Goal: Information Seeking & Learning: Learn about a topic

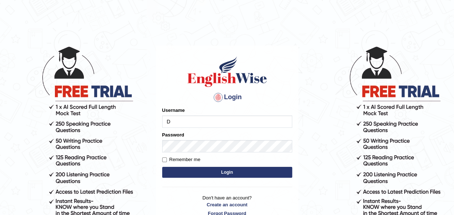
click at [189, 126] on input "D" at bounding box center [227, 121] width 130 height 12
type input "DeeptiBhandari"
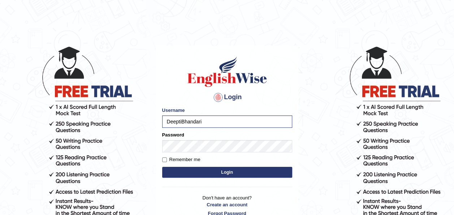
click at [223, 170] on button "Login" at bounding box center [227, 172] width 130 height 11
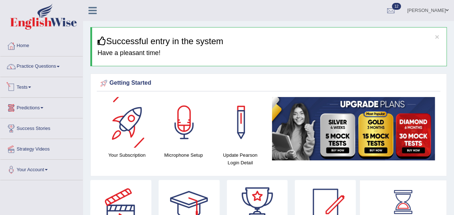
click at [48, 73] on link "Practice Questions" at bounding box center [41, 65] width 82 height 18
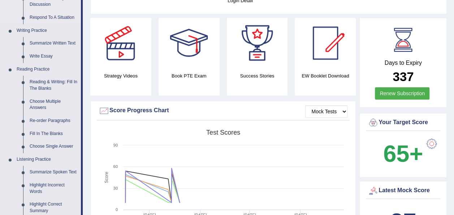
scroll to position [162, 0]
click at [40, 82] on link "Reading & Writing: Fill In The Blanks" at bounding box center [53, 84] width 55 height 19
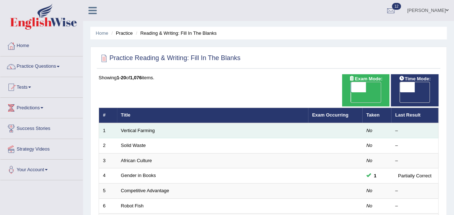
scroll to position [144, 0]
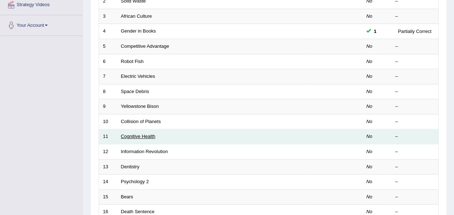
click at [144, 133] on link "Cognitive Health" at bounding box center [138, 135] width 34 height 5
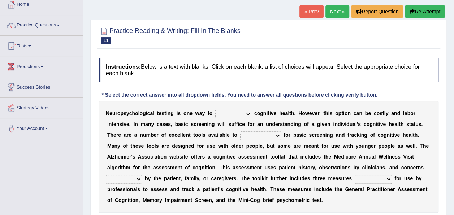
scroll to position [43, 0]
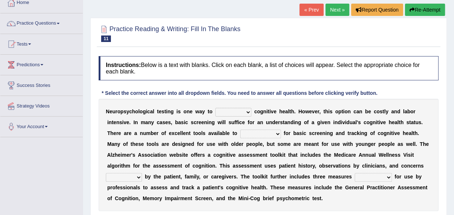
click at [223, 108] on select "obsess assess possess access" at bounding box center [233, 112] width 36 height 9
select select "assess"
click at [215, 108] on select "obsess assess possess access" at bounding box center [233, 112] width 36 height 9
click at [240, 134] on select "stationers practitioners petitioners questioners" at bounding box center [260, 133] width 41 height 9
select select "practitioners"
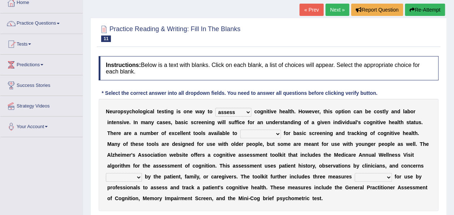
click at [240, 129] on select "stationers practitioners petitioners questioners" at bounding box center [260, 133] width 41 height 9
click at [142, 173] on select "raised rising arising praised" at bounding box center [124, 177] width 36 height 9
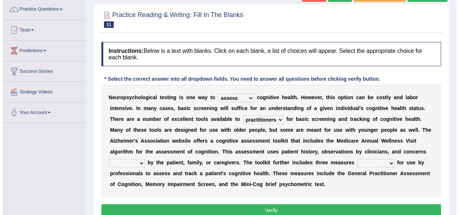
scroll to position [57, 0]
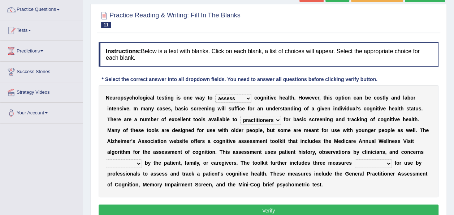
click at [142, 159] on select "raised rising arising praised" at bounding box center [124, 163] width 36 height 9
select select "raised"
click at [142, 159] on select "raised rising arising praised" at bounding box center [124, 163] width 36 height 9
click at [355, 161] on select "validated intimidated dilapidated antedated" at bounding box center [373, 163] width 37 height 9
select select "validated"
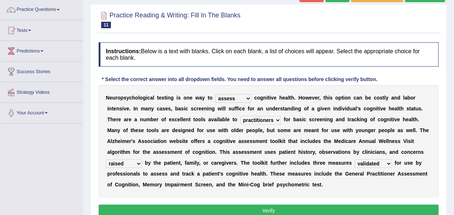
click at [355, 159] on select "validated intimidated dilapidated antedated" at bounding box center [373, 163] width 37 height 9
click at [230, 210] on button "Verify" at bounding box center [269, 210] width 340 height 12
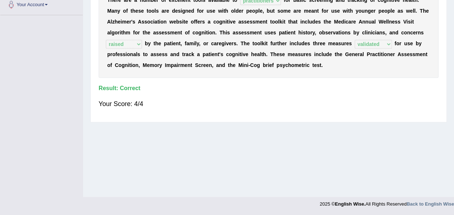
scroll to position [0, 0]
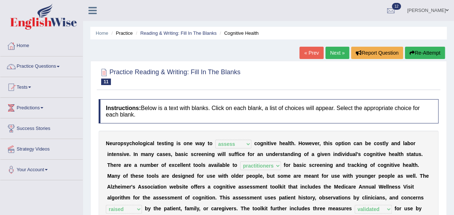
click at [331, 52] on link "Next »" at bounding box center [337, 53] width 24 height 12
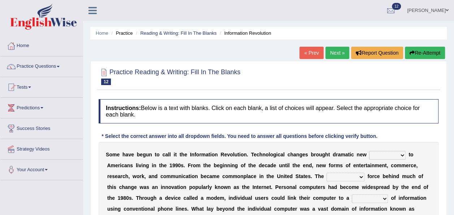
click at [369, 154] on select "challenges puzzles options confusion" at bounding box center [387, 155] width 36 height 9
click at [35, 74] on link "Practice Questions" at bounding box center [41, 65] width 82 height 18
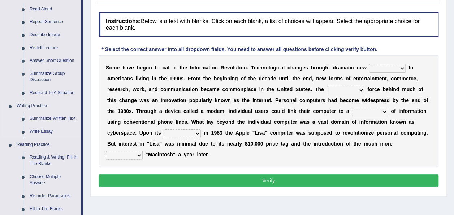
scroll to position [64, 0]
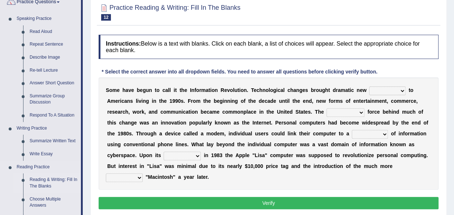
click at [37, 184] on link "Reading & Writing: Fill In The Blanks" at bounding box center [53, 182] width 55 height 19
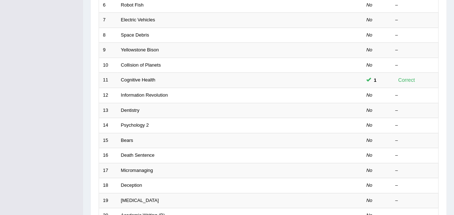
scroll to position [260, 0]
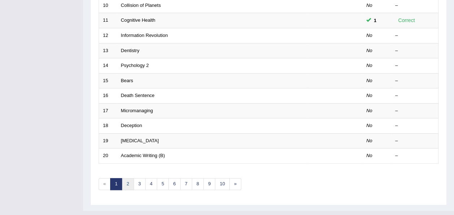
click at [130, 178] on link "2" at bounding box center [128, 184] width 12 height 12
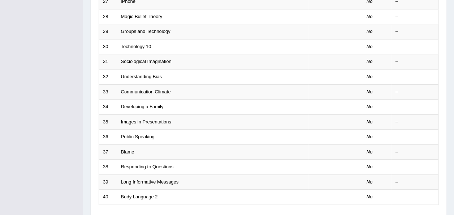
scroll to position [260, 0]
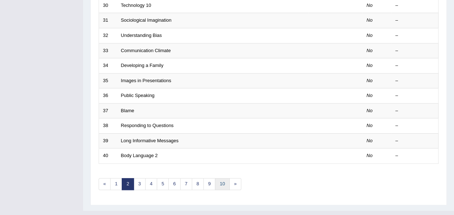
click at [220, 178] on link "10" at bounding box center [222, 184] width 14 height 12
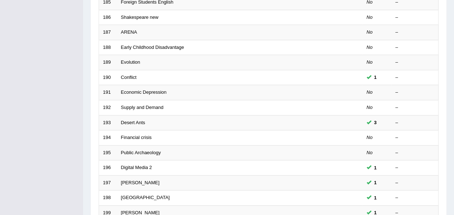
scroll to position [260, 0]
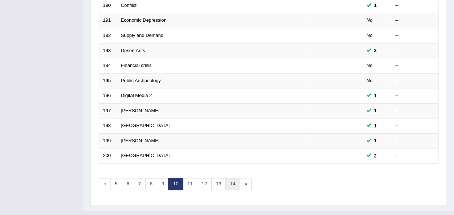
click at [232, 178] on link "14" at bounding box center [232, 184] width 14 height 12
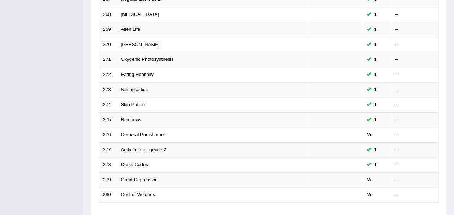
scroll to position [260, 0]
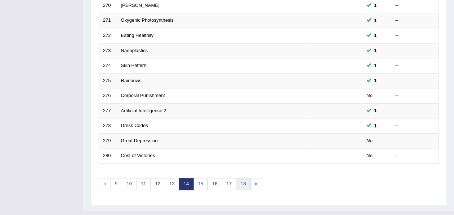
click at [242, 178] on link "18" at bounding box center [243, 184] width 14 height 12
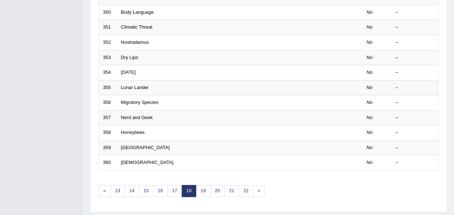
scroll to position [260, 0]
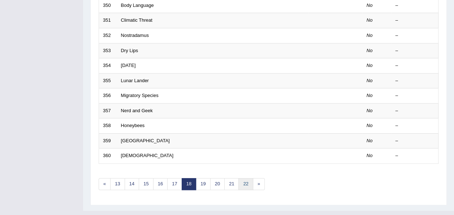
click at [246, 178] on link "22" at bounding box center [245, 184] width 14 height 12
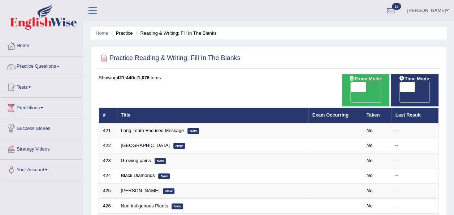
click at [246, 170] on td "Black Diamonds New" at bounding box center [212, 175] width 191 height 15
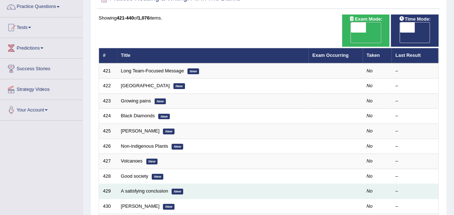
scroll to position [55, 0]
